Goal: Task Accomplishment & Management: Manage account settings

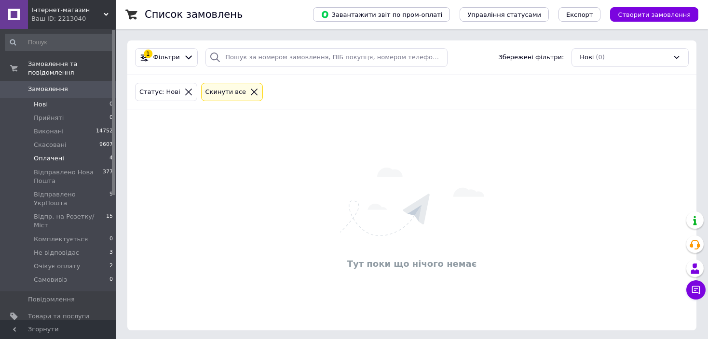
click at [48, 154] on span "Оплачені" at bounding box center [49, 158] width 30 height 9
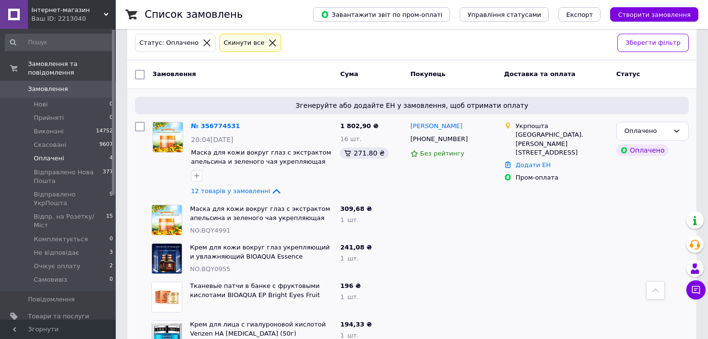
scroll to position [48, 0]
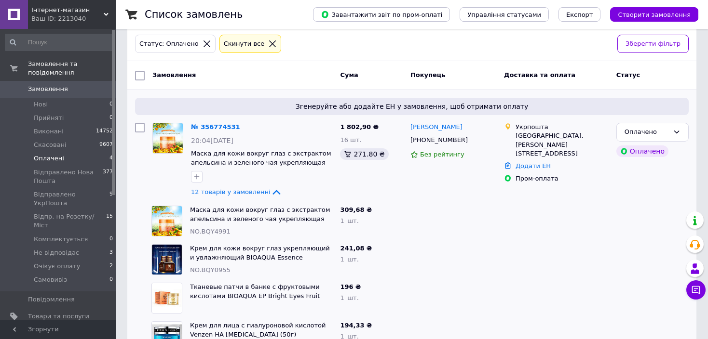
click at [462, 128] on link "[PERSON_NAME]" at bounding box center [436, 127] width 52 height 9
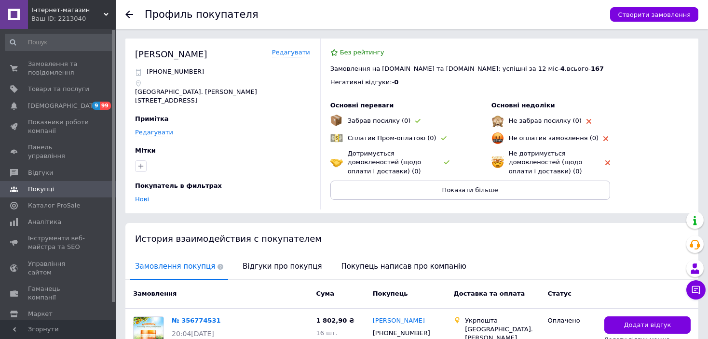
click at [207, 53] on div "[PERSON_NAME]" at bounding box center [171, 54] width 72 height 12
copy div "[PERSON_NAME]"
click at [165, 69] on p "[PHONE_NUMBER]" at bounding box center [175, 71] width 57 height 9
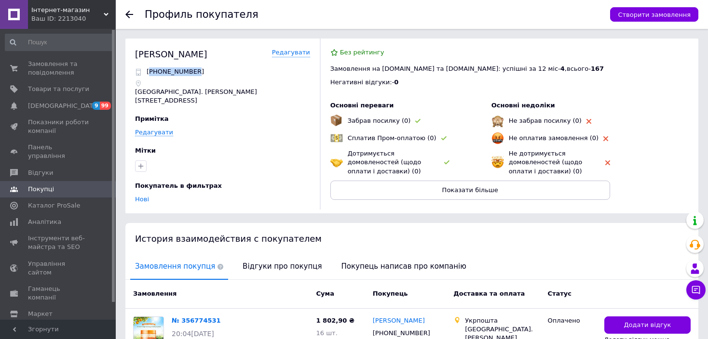
click at [165, 69] on p "[PHONE_NUMBER]" at bounding box center [175, 71] width 57 height 9
copy div "[PHONE_NUMBER]"
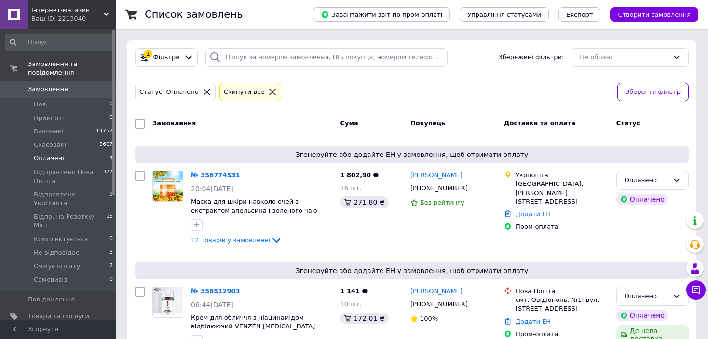
click at [703, 92] on div "Список замовлень Завантажити звіт по пром-оплаті Управління статусами Експорт С…" at bounding box center [412, 291] width 592 height 583
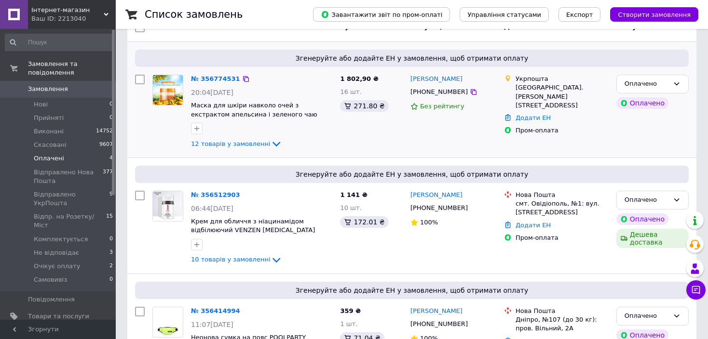
scroll to position [145, 0]
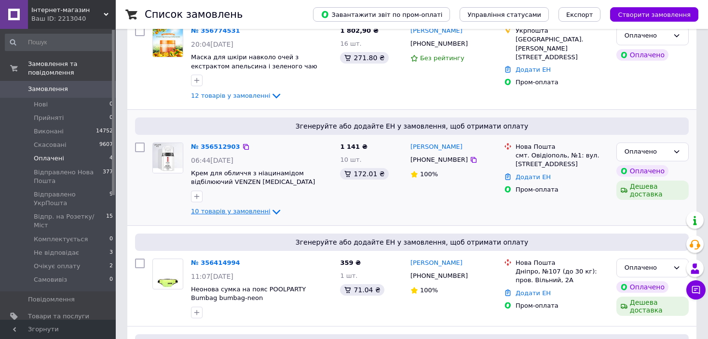
click at [257, 214] on span "10 товарів у замовленні" at bounding box center [231, 211] width 80 height 7
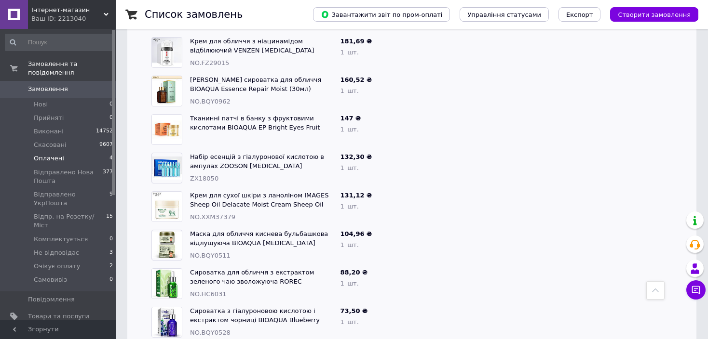
scroll to position [386, 0]
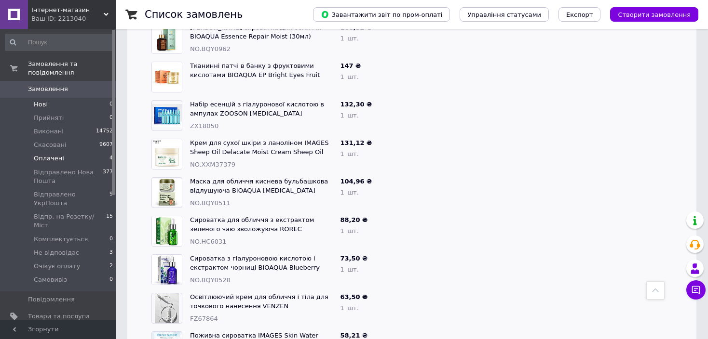
click at [55, 98] on li "Нові 0" at bounding box center [59, 104] width 119 height 13
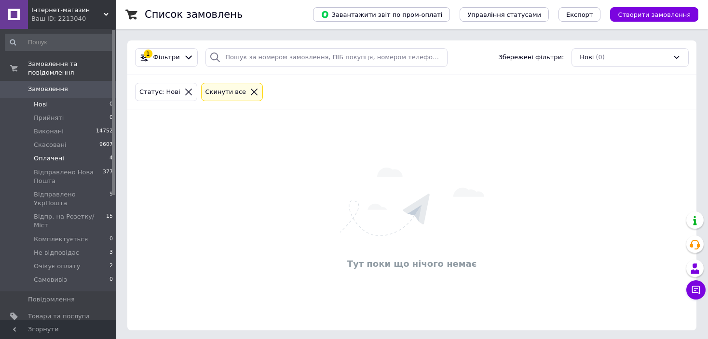
click at [67, 152] on li "Оплачені 4" at bounding box center [59, 158] width 119 height 13
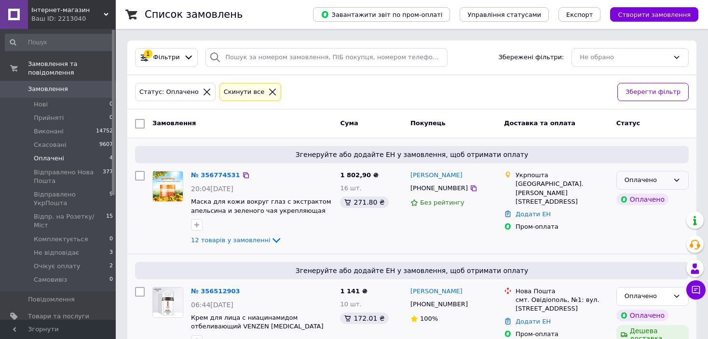
click at [683, 182] on div "Оплачено" at bounding box center [652, 180] width 72 height 19
click at [650, 235] on li "Скасовано" at bounding box center [652, 236] width 71 height 18
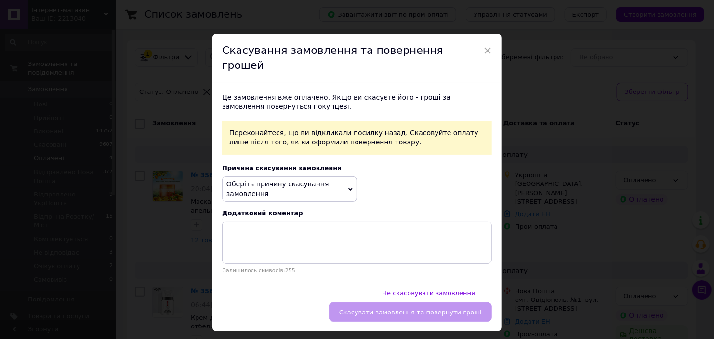
click at [340, 182] on span "Оберіть причину скасування замовлення" at bounding box center [289, 189] width 135 height 26
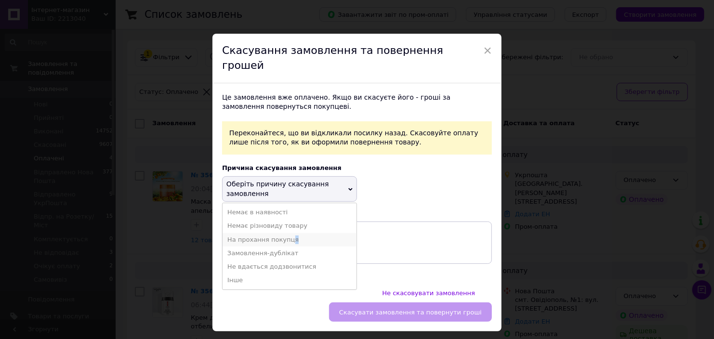
click at [287, 233] on li "На прохання покупця" at bounding box center [290, 239] width 134 height 13
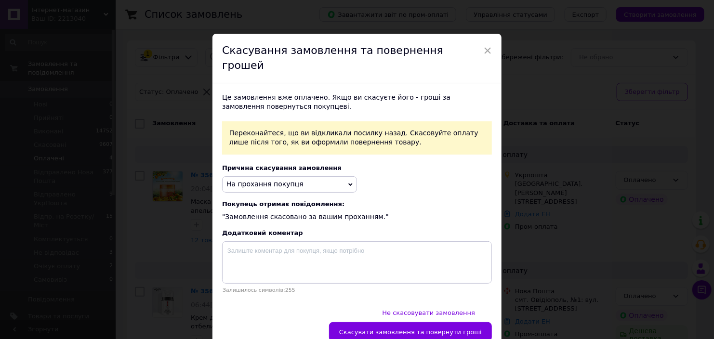
click at [414, 183] on div "Це замовлення вже оплачено. Якщо ви скасуєте його - гроші за замовлення поверну…" at bounding box center [357, 193] width 289 height 220
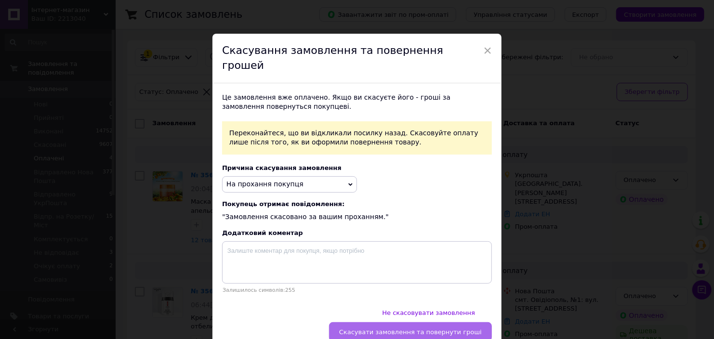
click at [416, 329] on span "Скасувати замовлення та повернути гроші" at bounding box center [410, 332] width 143 height 7
